Goal: Information Seeking & Learning: Learn about a topic

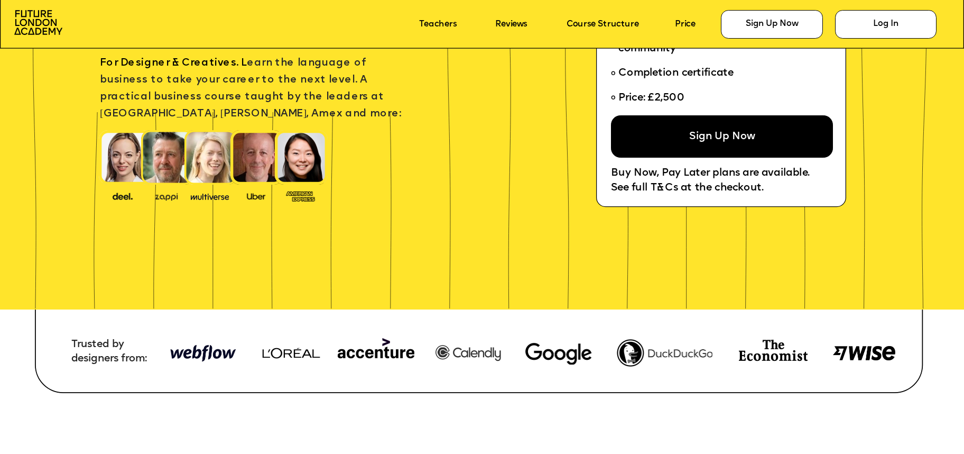
scroll to position [226, 0]
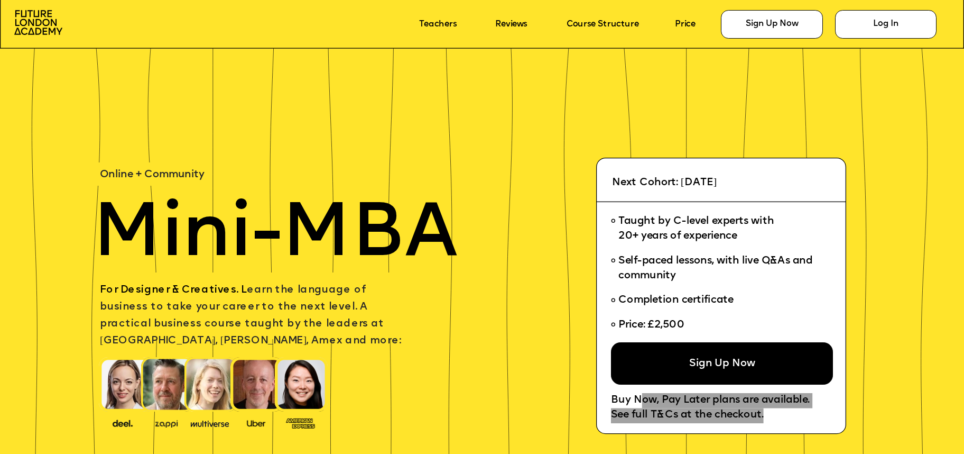
scroll to position [5064, 0]
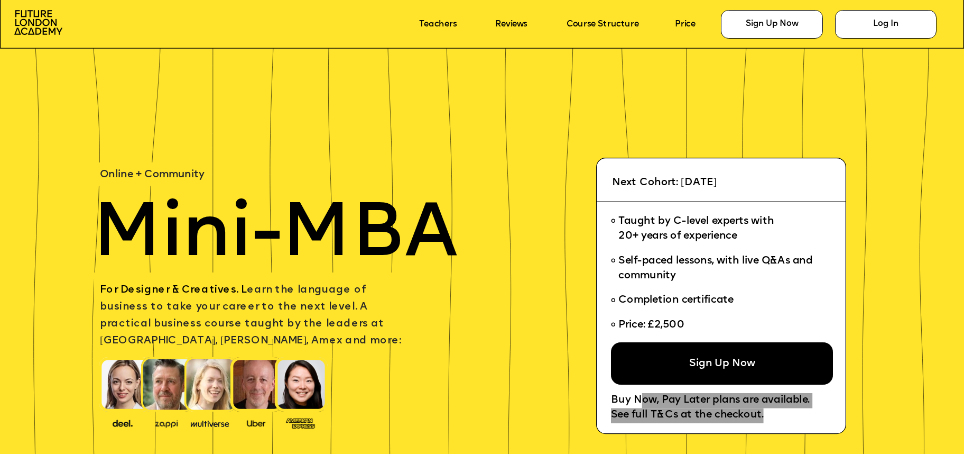
scroll to position [5064, 0]
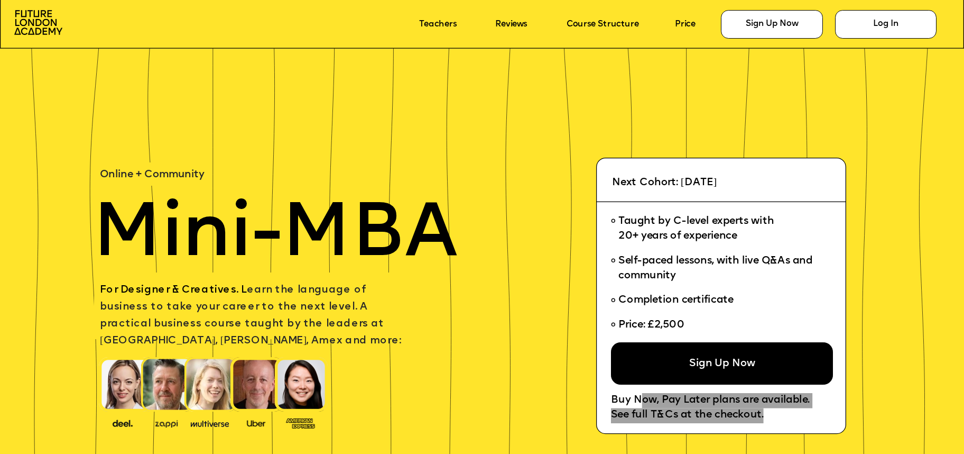
scroll to position [5064, 0]
